Goal: Complete application form: Complete application form

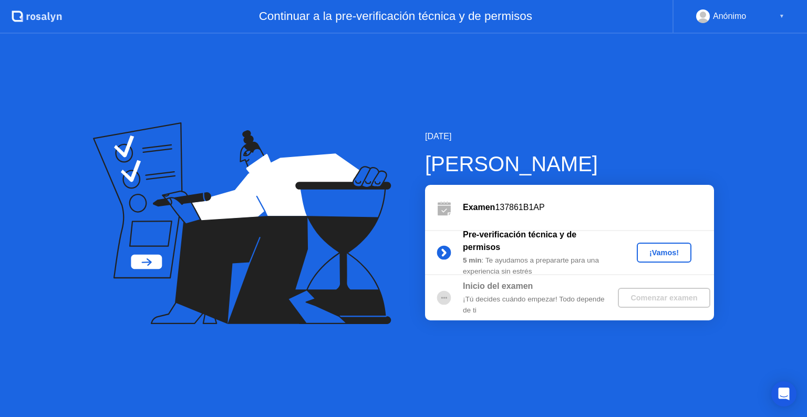
click at [649, 255] on div "¡Vamos!" at bounding box center [664, 252] width 46 height 8
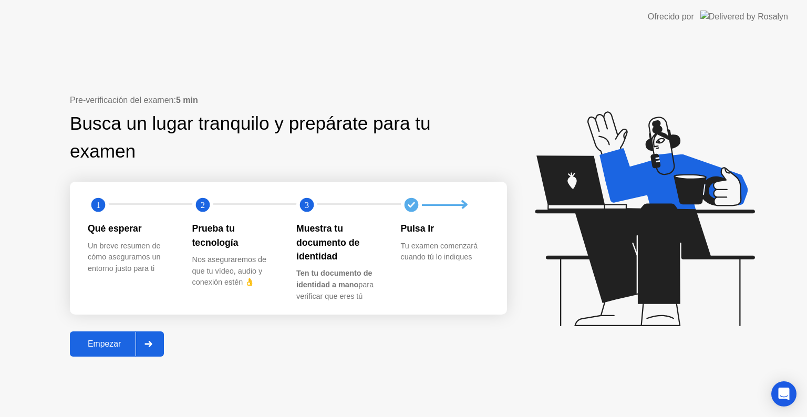
click at [121, 342] on div "Empezar" at bounding box center [104, 343] width 62 height 9
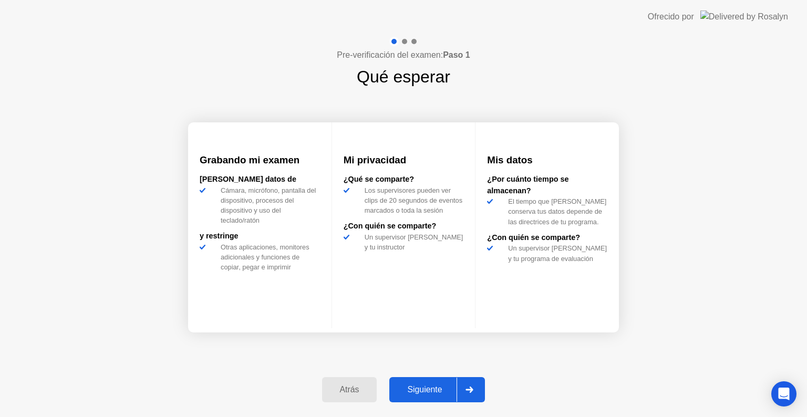
click at [415, 378] on button "Siguiente" at bounding box center [437, 389] width 96 height 25
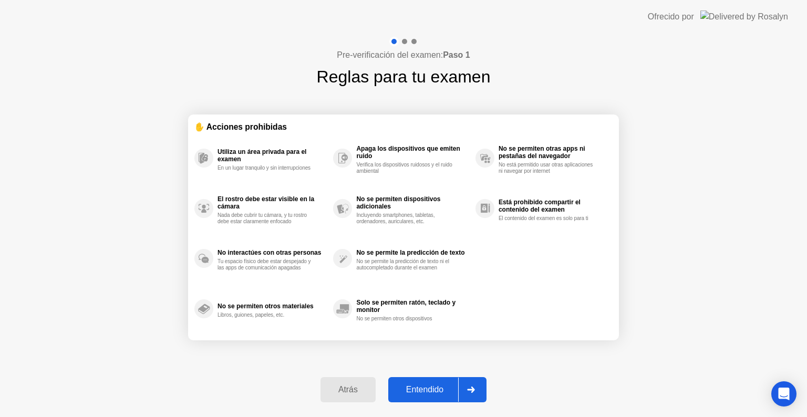
click at [415, 378] on button "Entendido" at bounding box center [437, 389] width 98 height 25
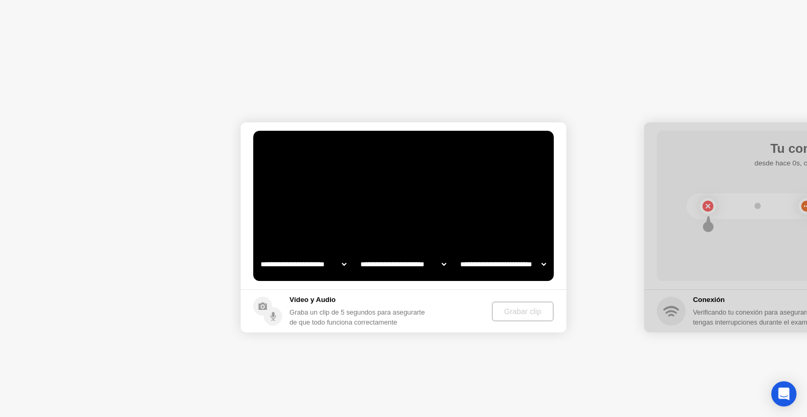
select select "**********"
select select "*******"
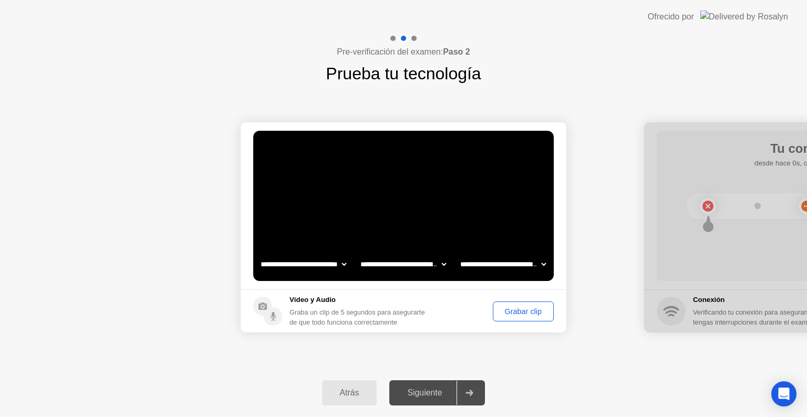
click at [508, 304] on button "Grabar clip" at bounding box center [523, 311] width 61 height 20
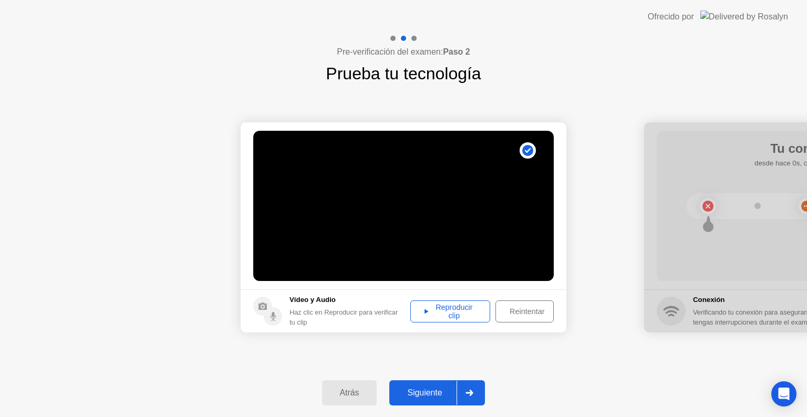
click at [467, 391] on icon at bounding box center [469, 393] width 8 height 6
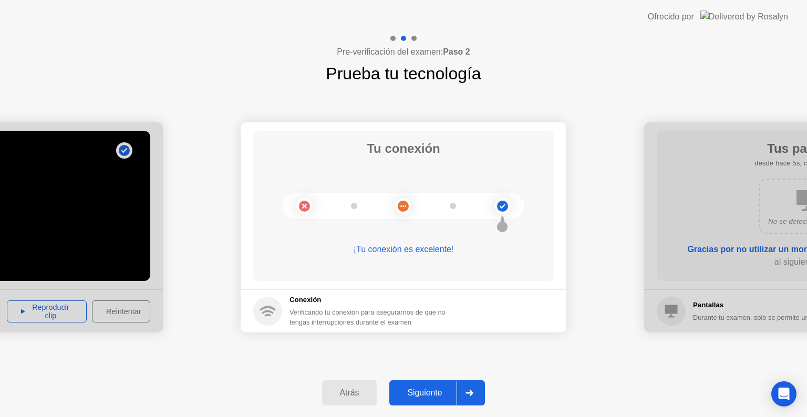
click at [472, 391] on icon at bounding box center [469, 393] width 7 height 6
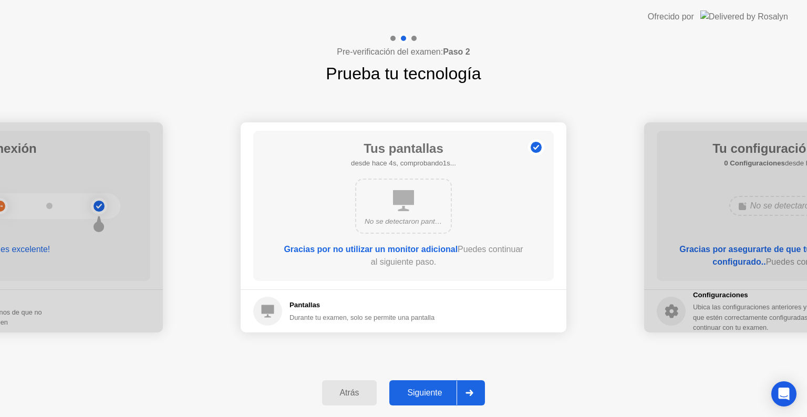
click at [472, 391] on icon at bounding box center [469, 393] width 7 height 6
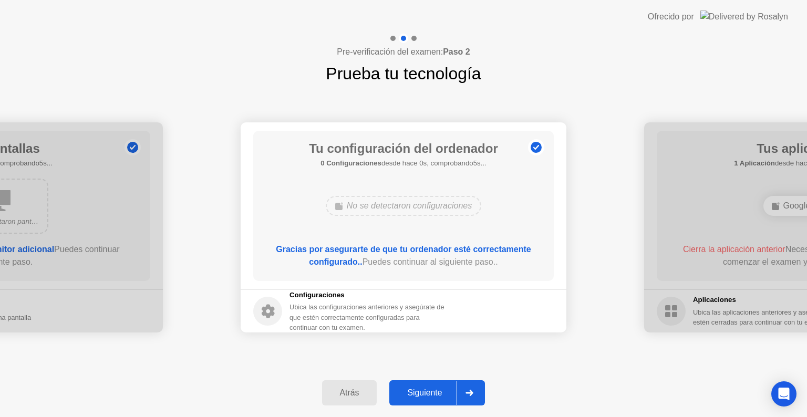
click at [470, 385] on div at bounding box center [468, 393] width 25 height 24
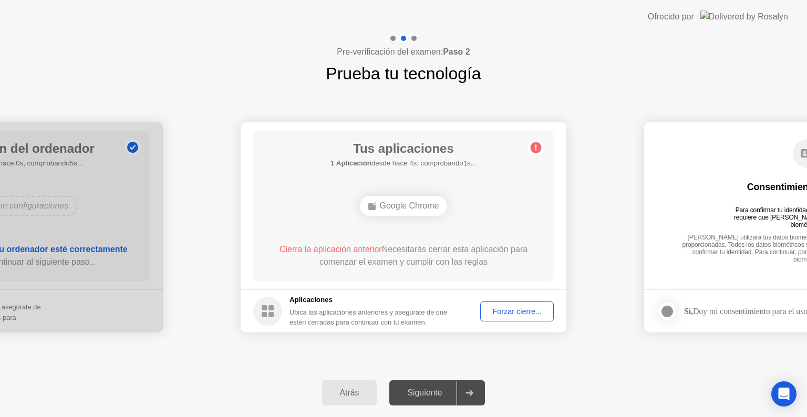
click at [513, 311] on div "Forzar cierre..." at bounding box center [517, 311] width 66 height 8
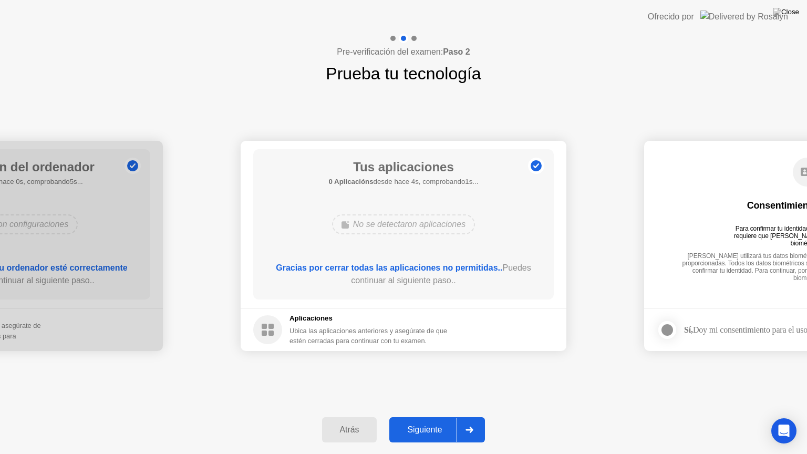
click at [466, 416] on div at bounding box center [468, 430] width 25 height 24
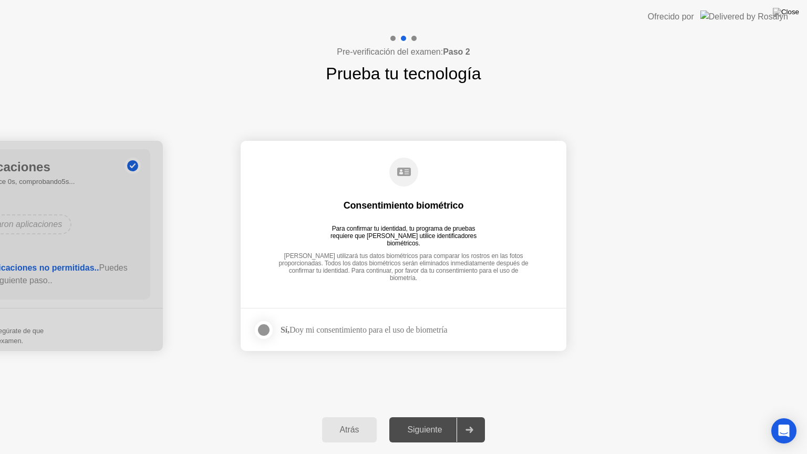
click at [267, 332] on div at bounding box center [263, 330] width 13 height 13
click at [464, 416] on div at bounding box center [468, 430] width 25 height 24
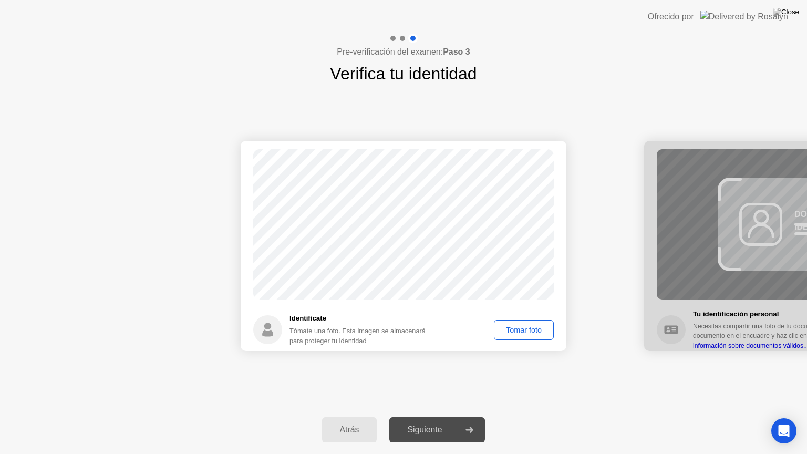
click at [512, 326] on div "Tomar foto" at bounding box center [523, 330] width 53 height 8
click at [466, 416] on div at bounding box center [468, 430] width 25 height 24
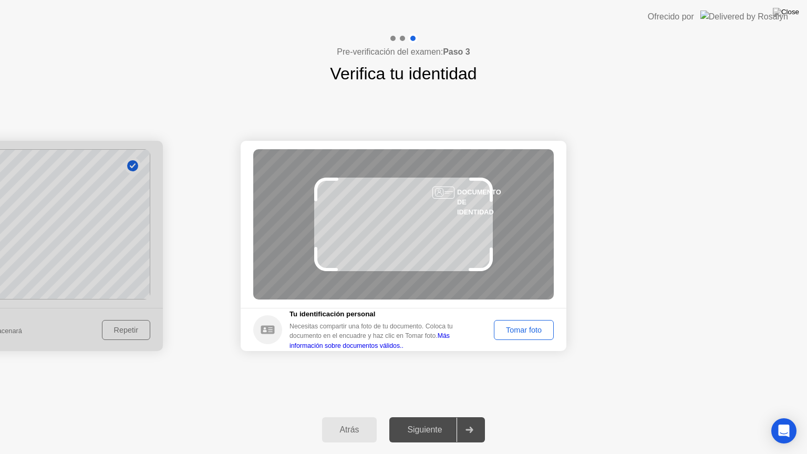
click at [524, 331] on div "Tomar foto" at bounding box center [523, 330] width 53 height 8
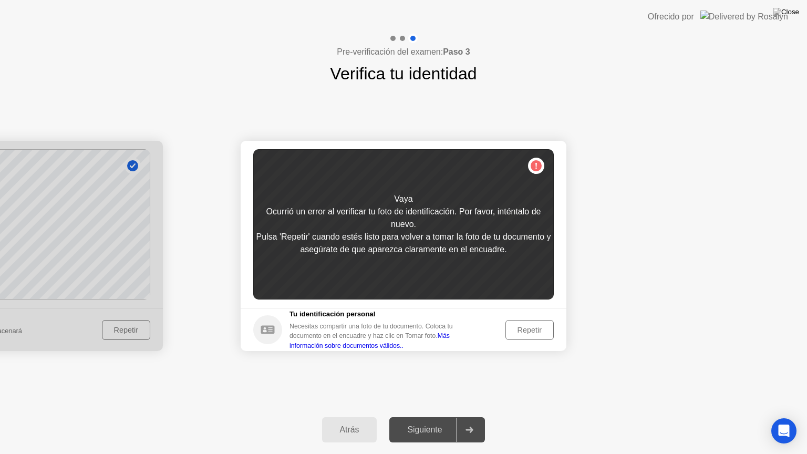
click at [524, 331] on div "Repetir" at bounding box center [529, 330] width 41 height 8
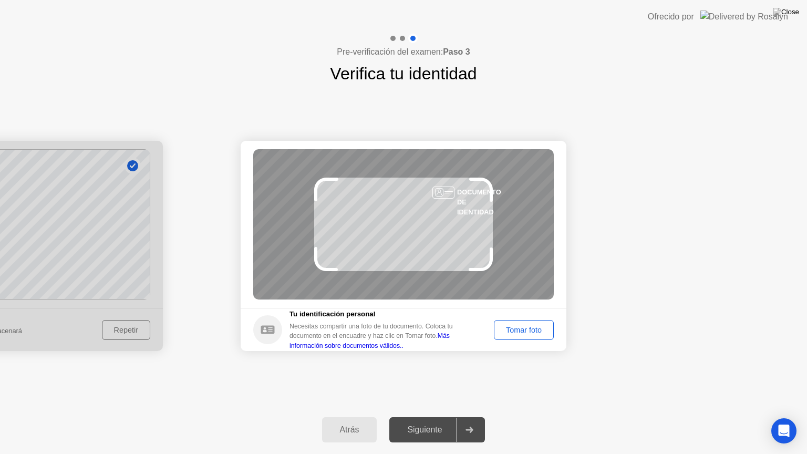
click at [526, 336] on button "Tomar foto" at bounding box center [524, 330] width 60 height 20
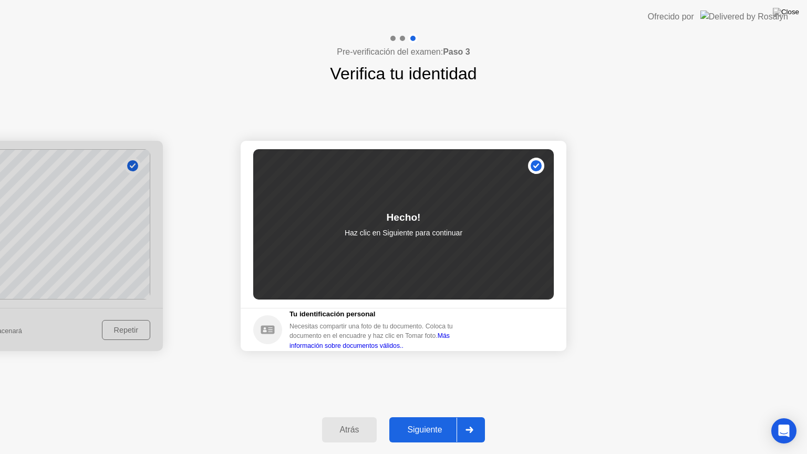
click at [470, 416] on div at bounding box center [468, 430] width 25 height 24
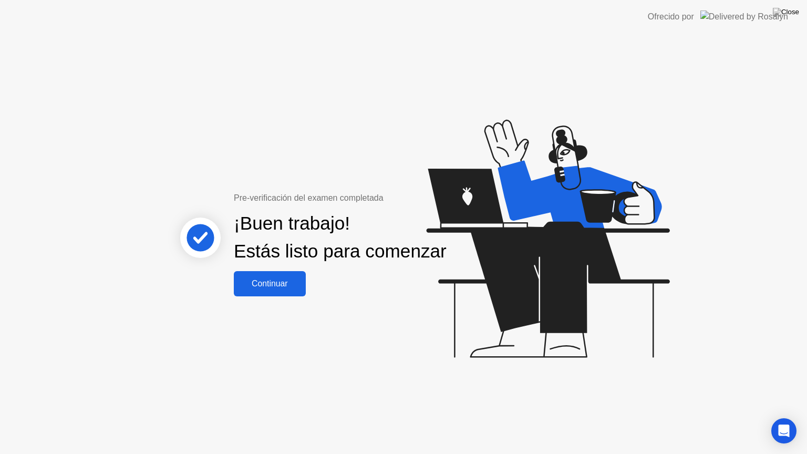
click at [281, 288] on div "Continuar" at bounding box center [270, 283] width 66 height 9
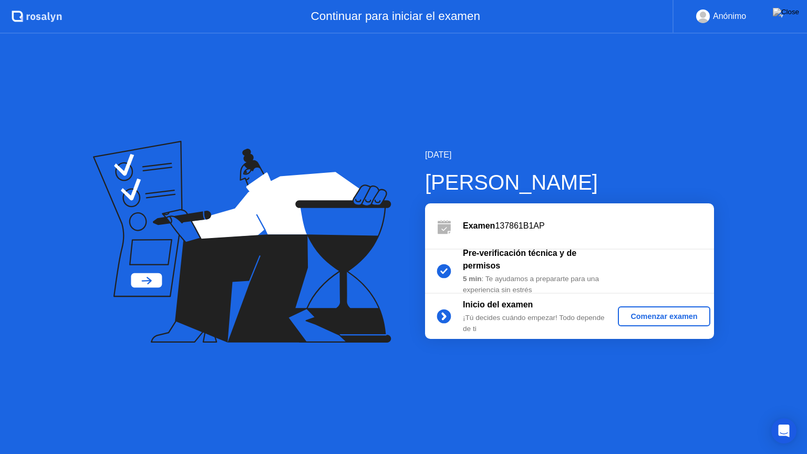
click at [633, 312] on div "Comenzar examen" at bounding box center [664, 316] width 84 height 8
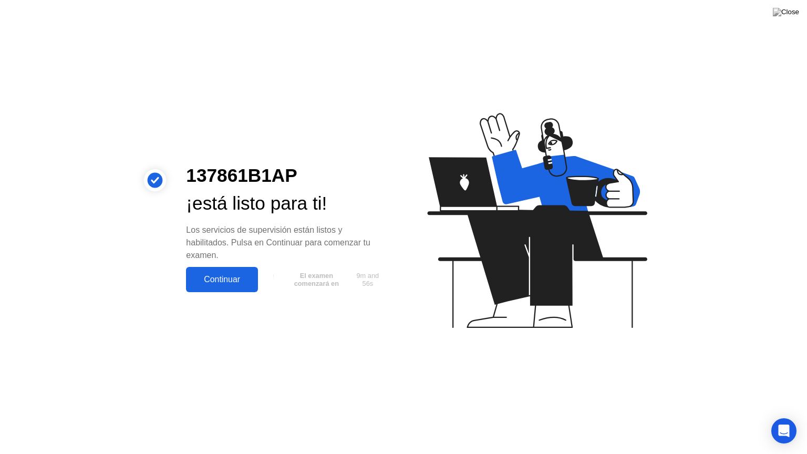
click at [217, 283] on div "Continuar" at bounding box center [222, 279] width 66 height 9
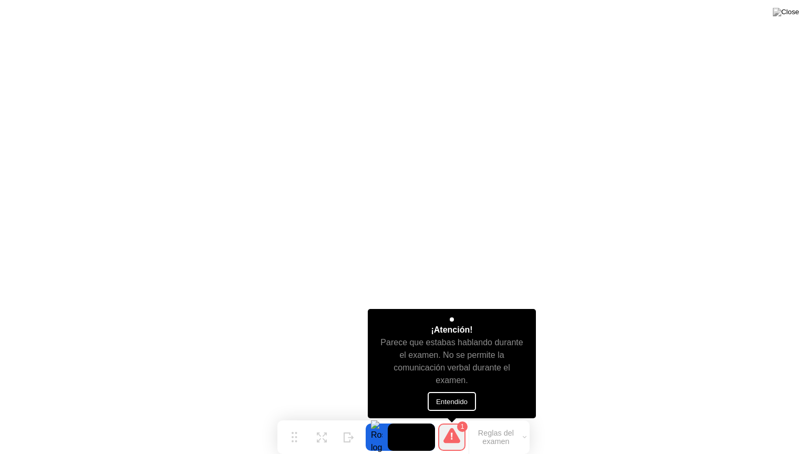
click at [443, 401] on button "Entendido" at bounding box center [451, 401] width 48 height 19
